Goal: Check status: Check status

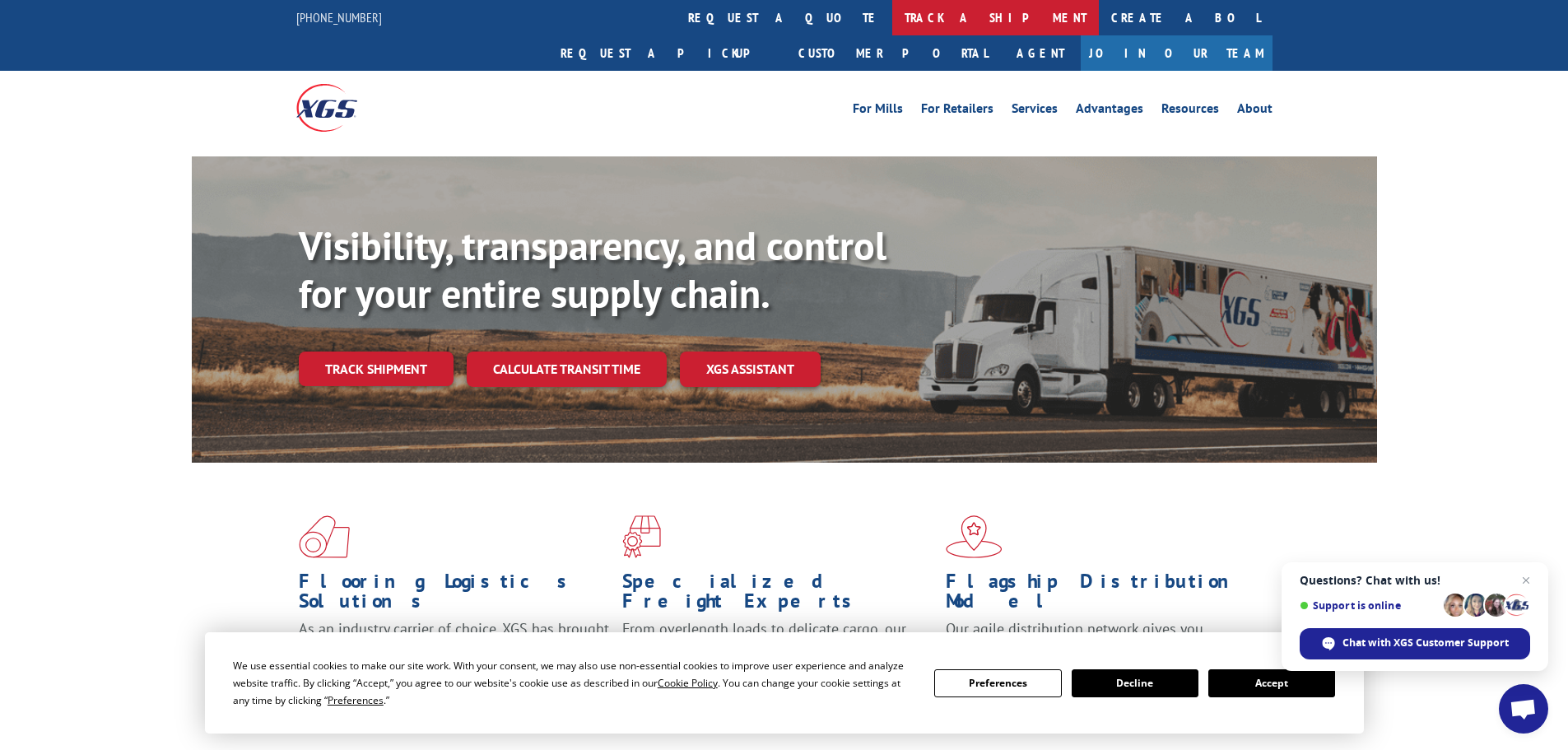
click at [892, 13] on link "track a shipment" at bounding box center [995, 18] width 207 height 35
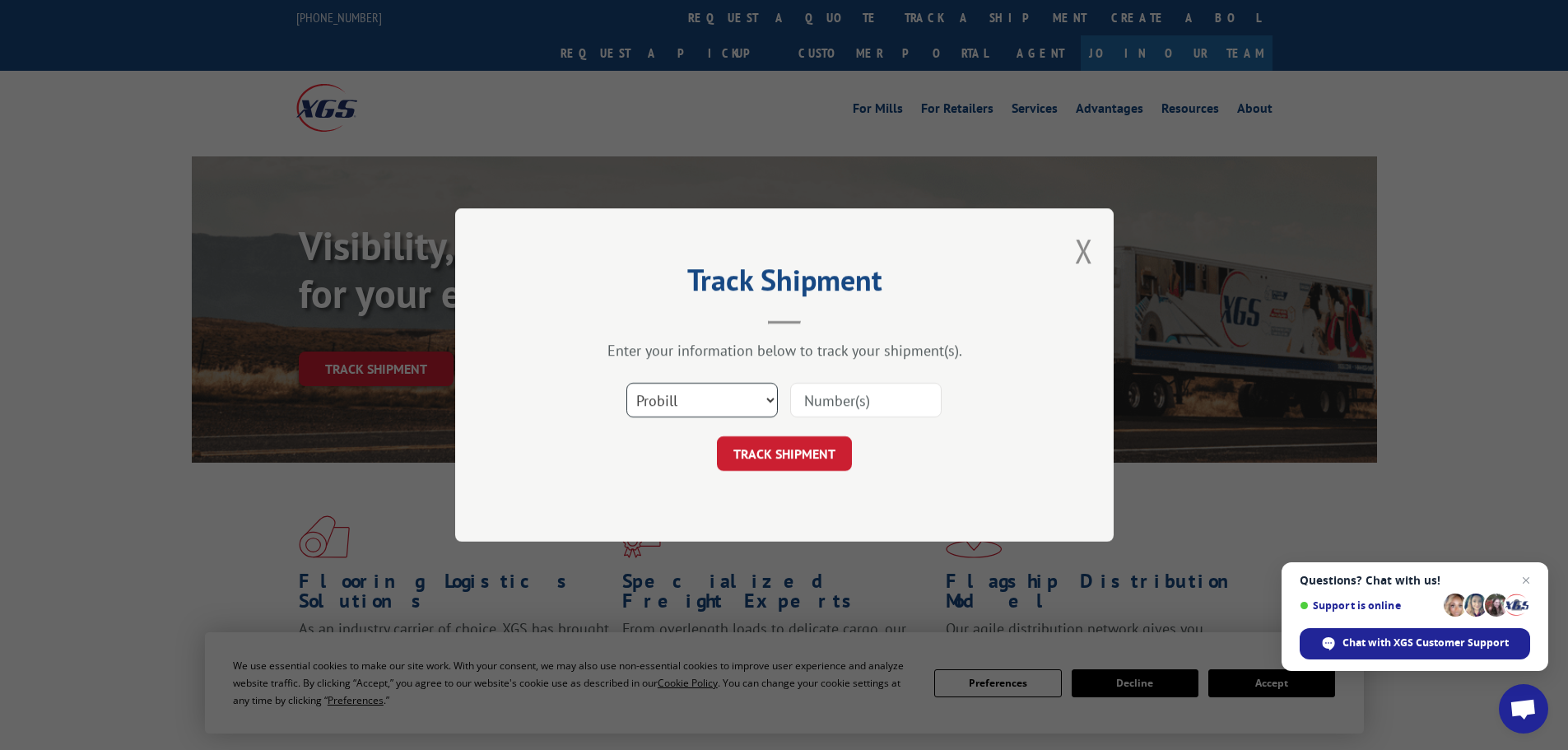
drag, startPoint x: 679, startPoint y: 393, endPoint x: 683, endPoint y: 401, distance: 8.9
click at [679, 393] on select "Select category... Probill BOL PO" at bounding box center [702, 400] width 152 height 34
select select "po"
click at [627, 383] on select "Select category... Probill BOL PO" at bounding box center [702, 400] width 152 height 34
click at [859, 396] on input at bounding box center [865, 400] width 152 height 34
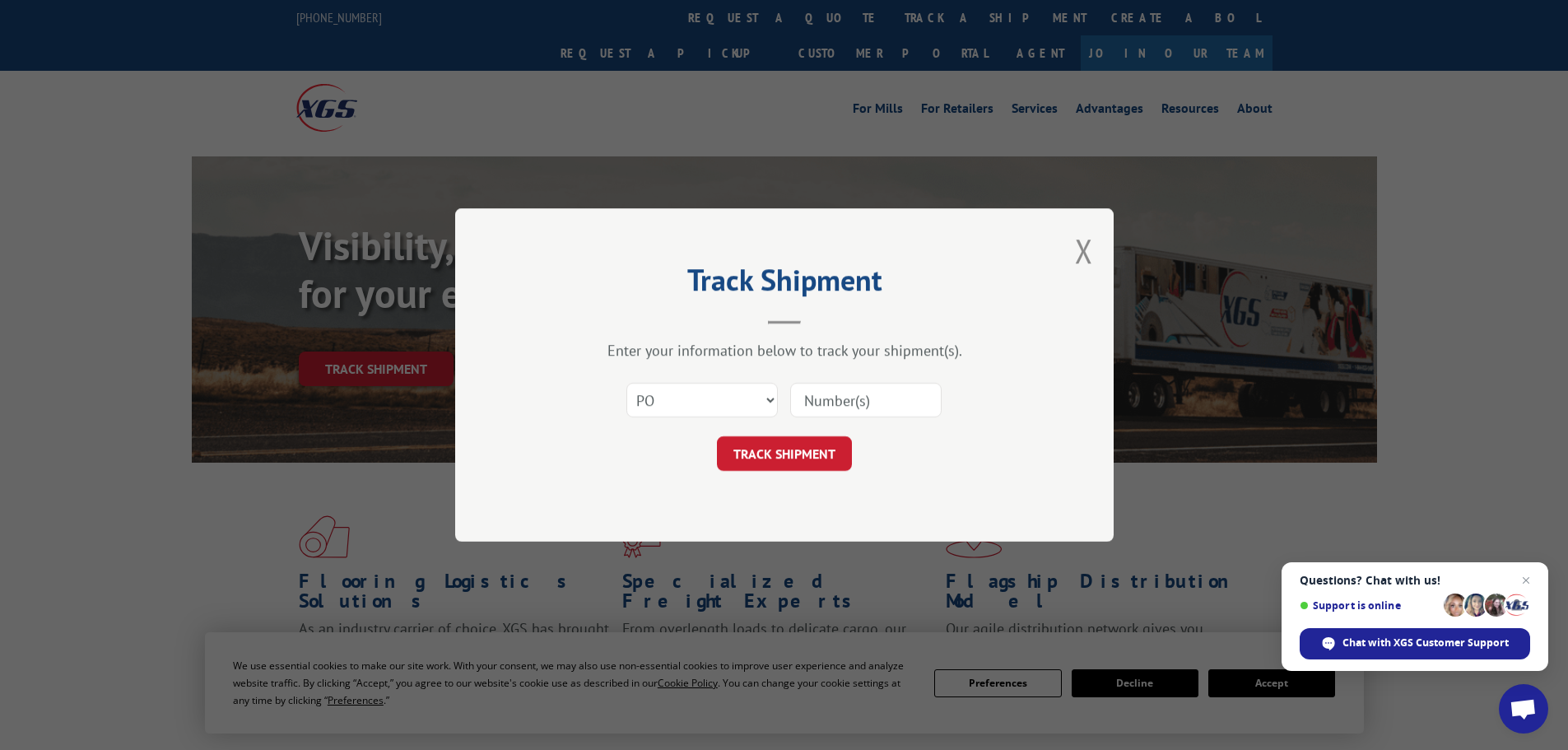
paste input "15529848"
type input "15529848"
click at [821, 460] on button "TRACK SHIPMENT" at bounding box center [784, 453] width 135 height 34
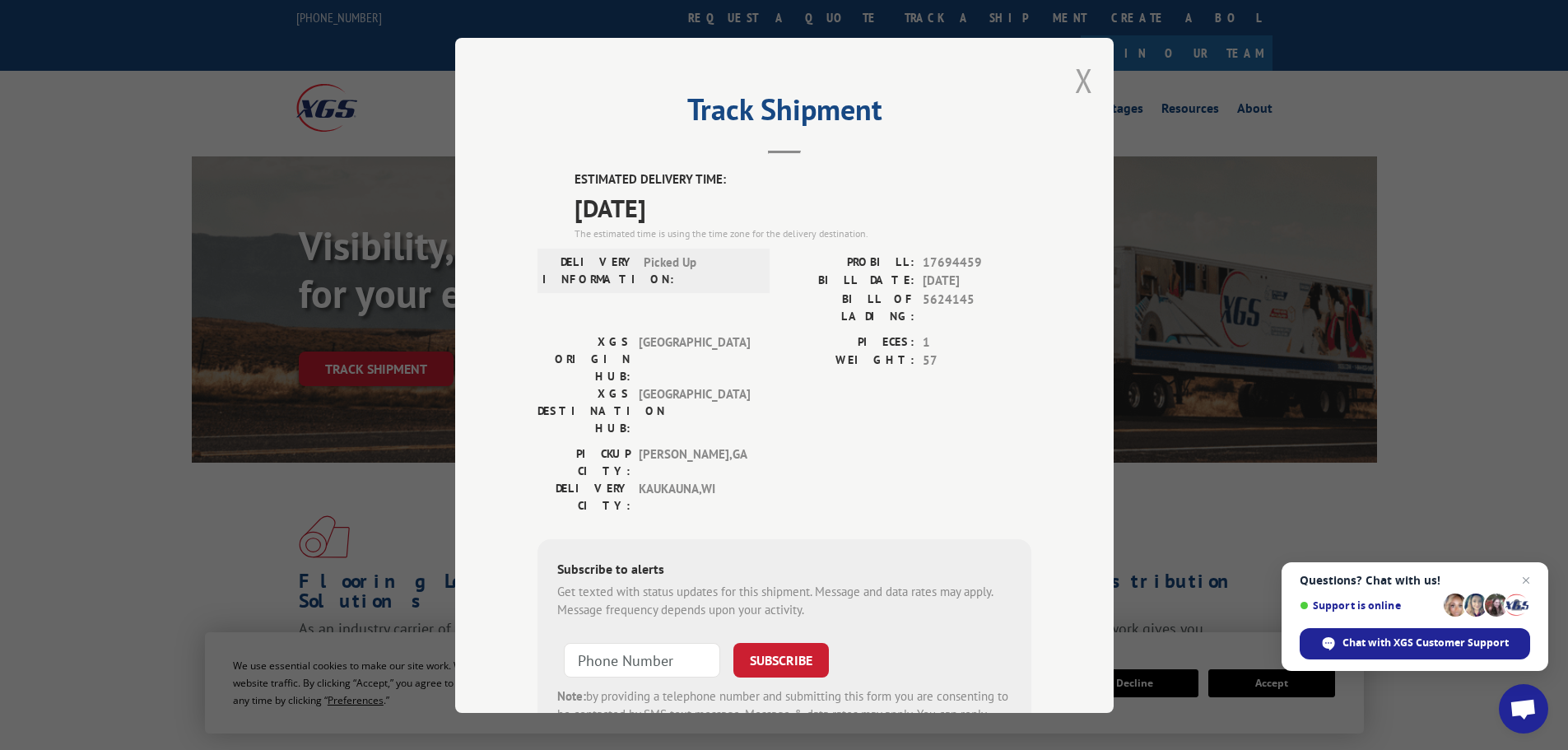
click at [1075, 70] on button "Close modal" at bounding box center [1084, 80] width 18 height 44
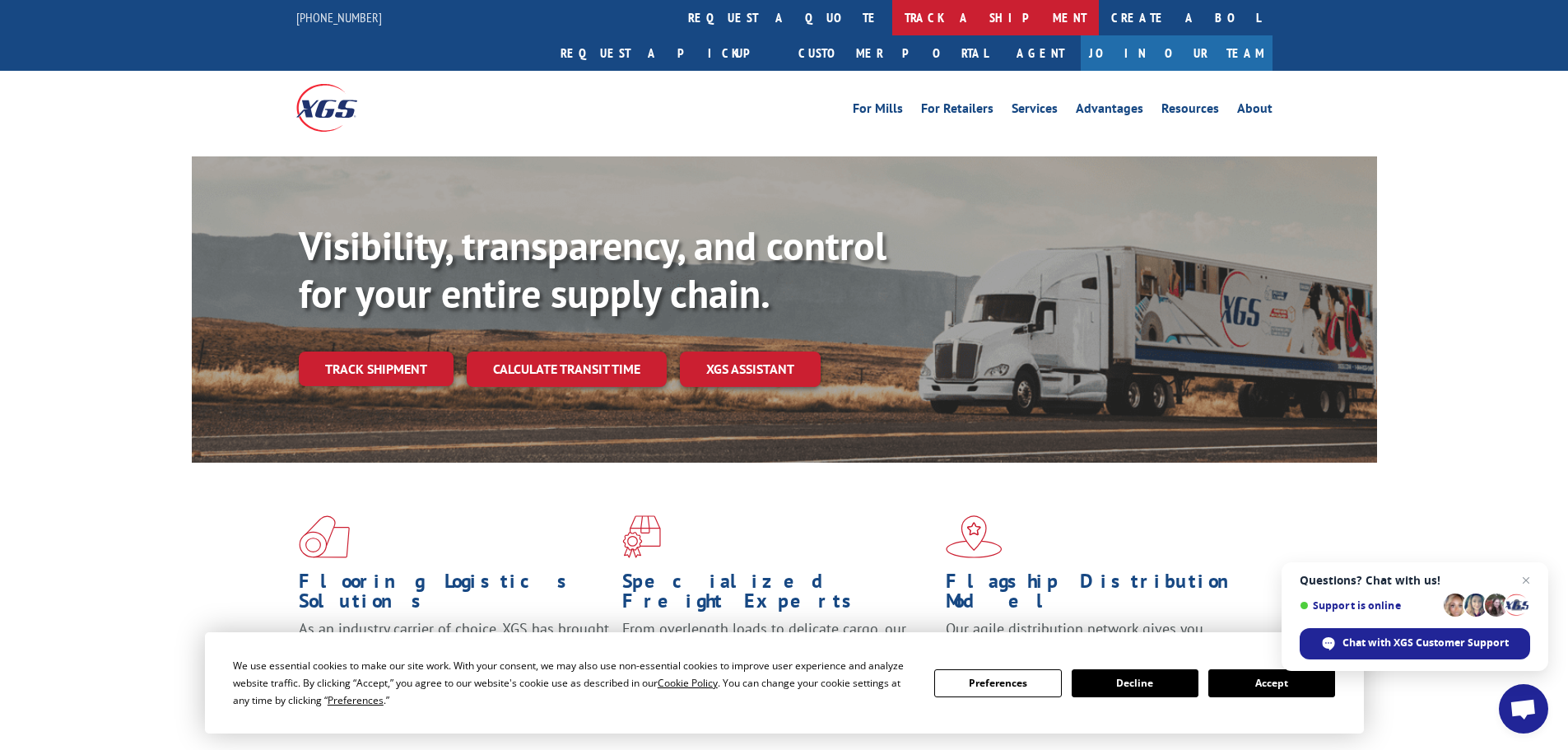
click at [892, 23] on link "track a shipment" at bounding box center [995, 18] width 207 height 35
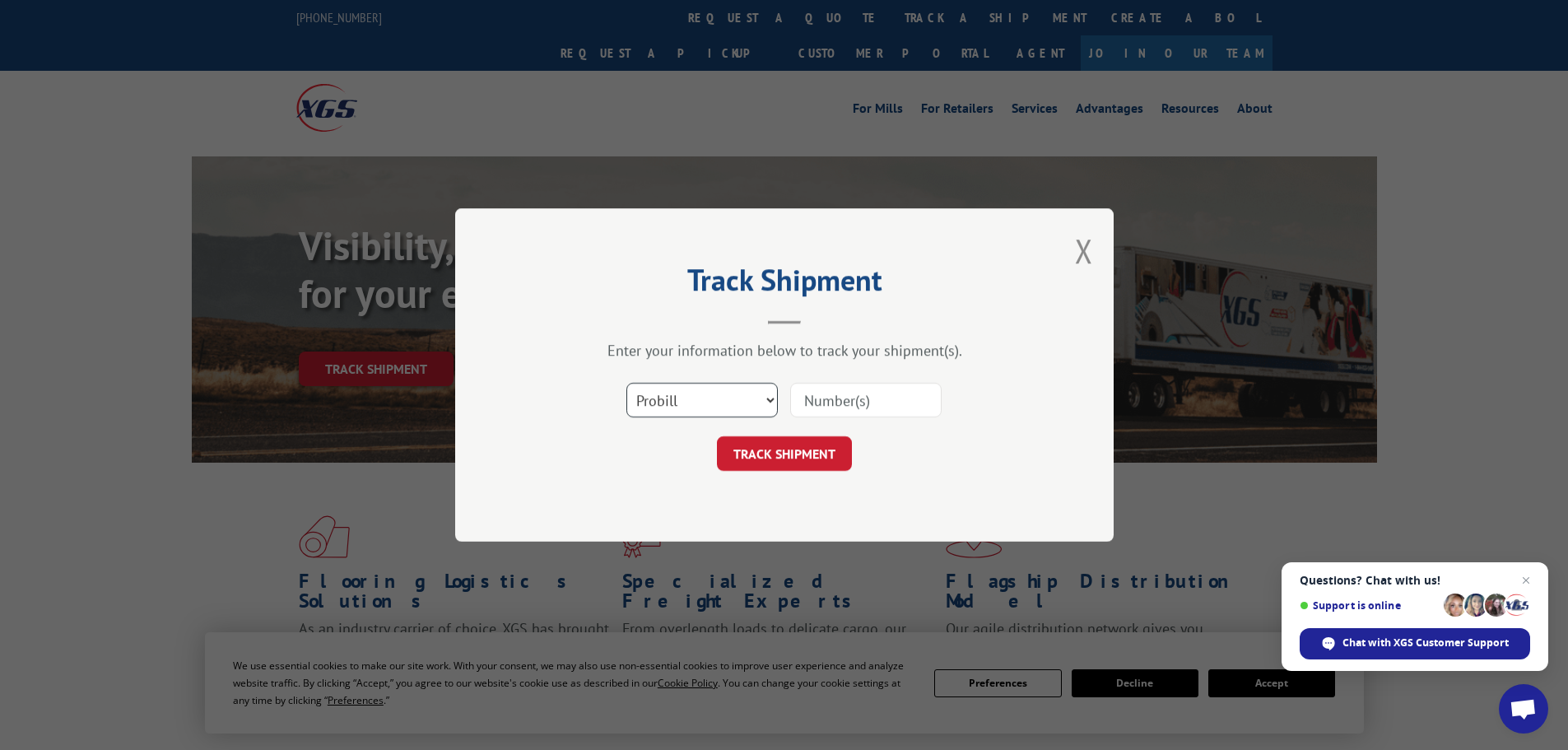
click at [700, 395] on select "Select category... Probill BOL PO" at bounding box center [702, 400] width 152 height 34
select select "po"
click at [627, 383] on select "Select category... Probill BOL PO" at bounding box center [702, 400] width 152 height 34
click at [843, 396] on input at bounding box center [865, 400] width 152 height 34
paste input "15529848"
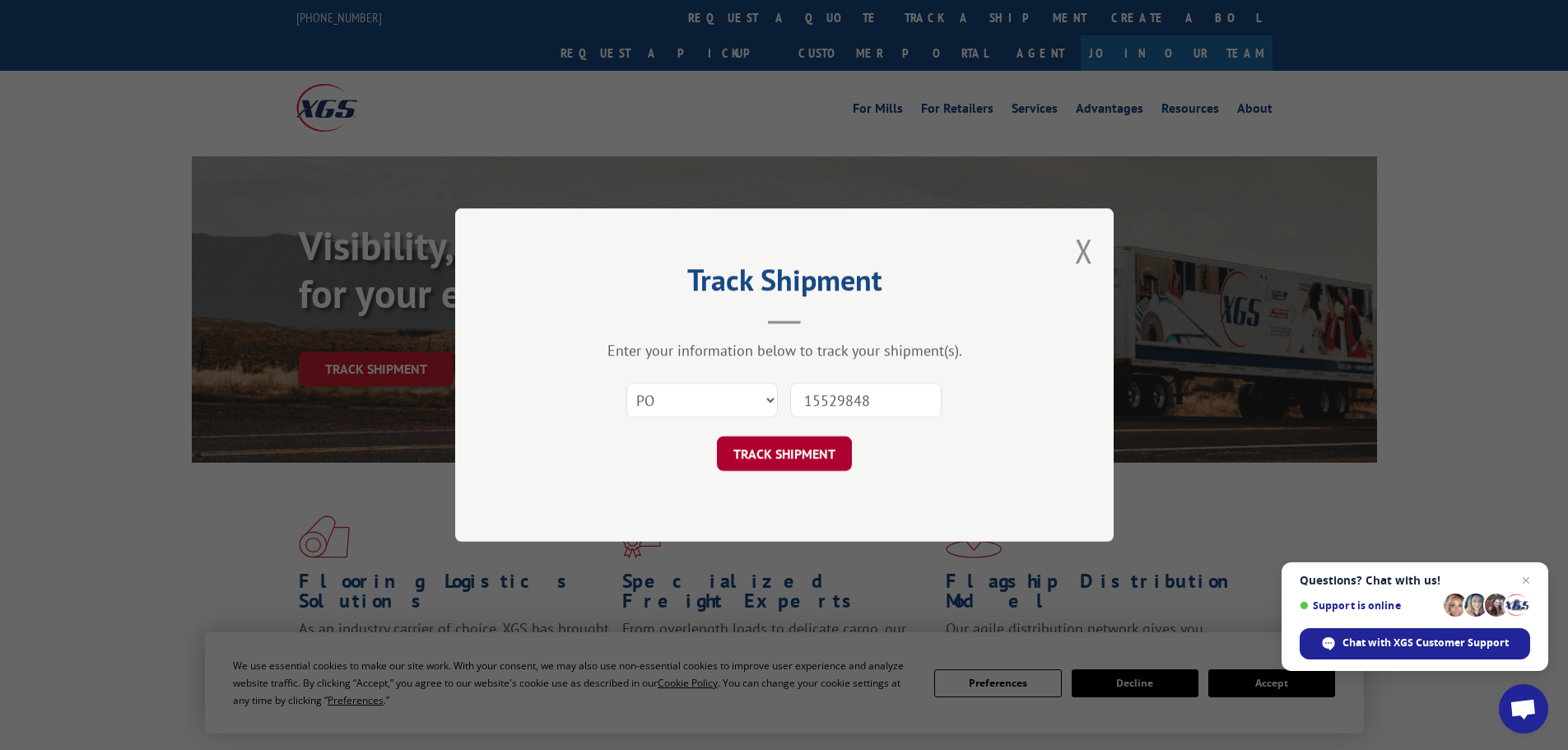
type input "15529848"
click at [820, 453] on button "TRACK SHIPMENT" at bounding box center [784, 453] width 135 height 34
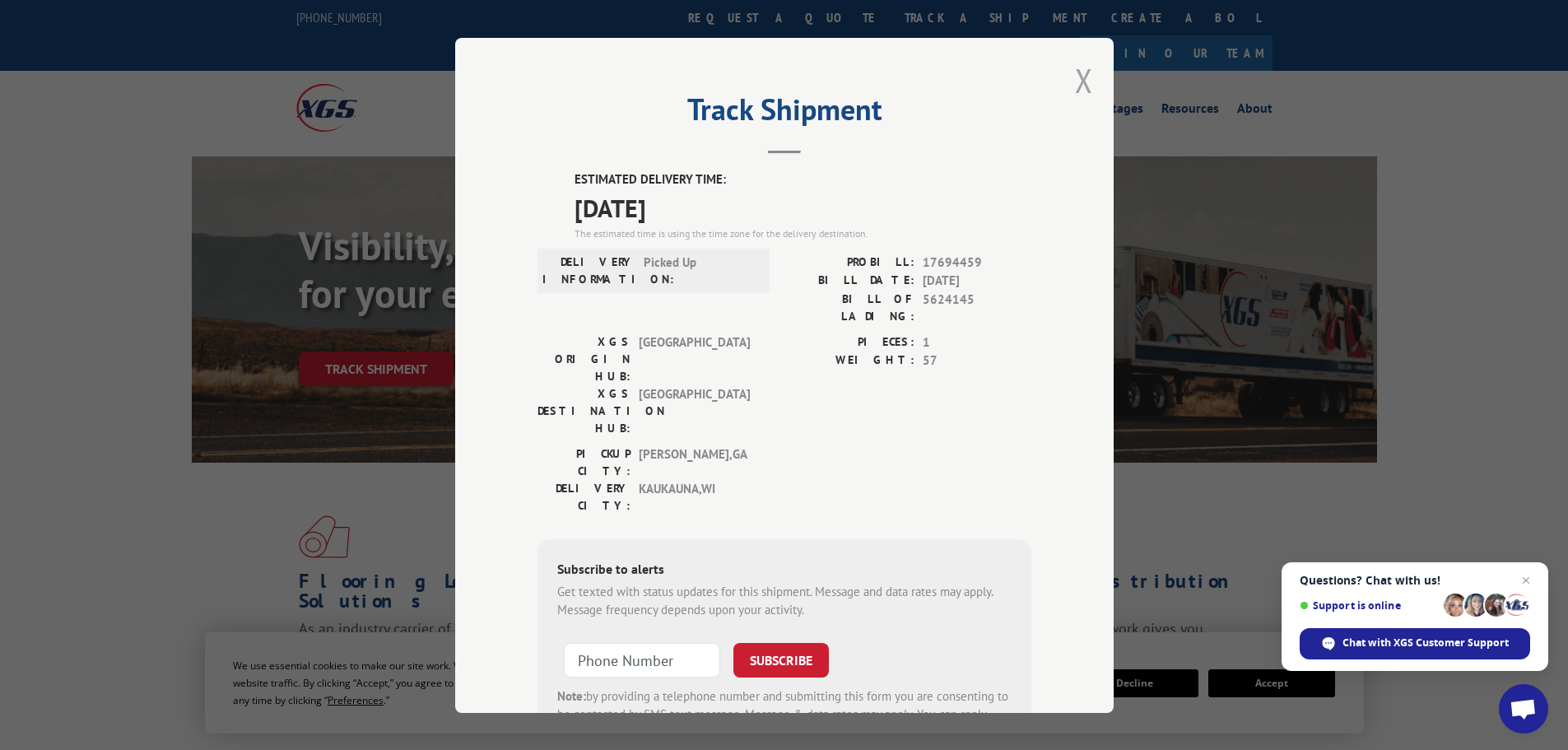
click at [1080, 74] on button "Close modal" at bounding box center [1084, 80] width 18 height 44
